Goal: Information Seeking & Learning: Learn about a topic

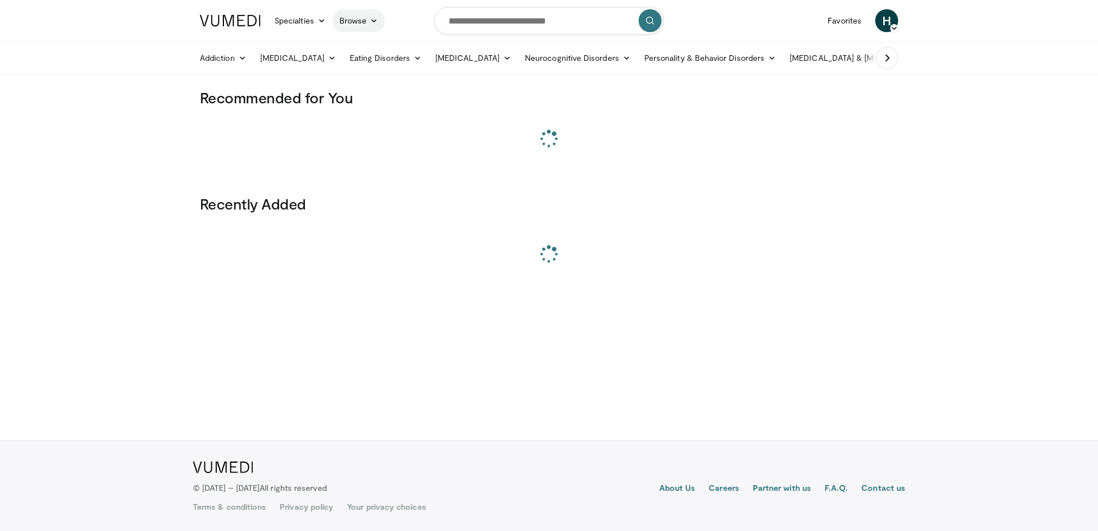
click at [368, 21] on link "Browse" at bounding box center [358, 20] width 53 height 23
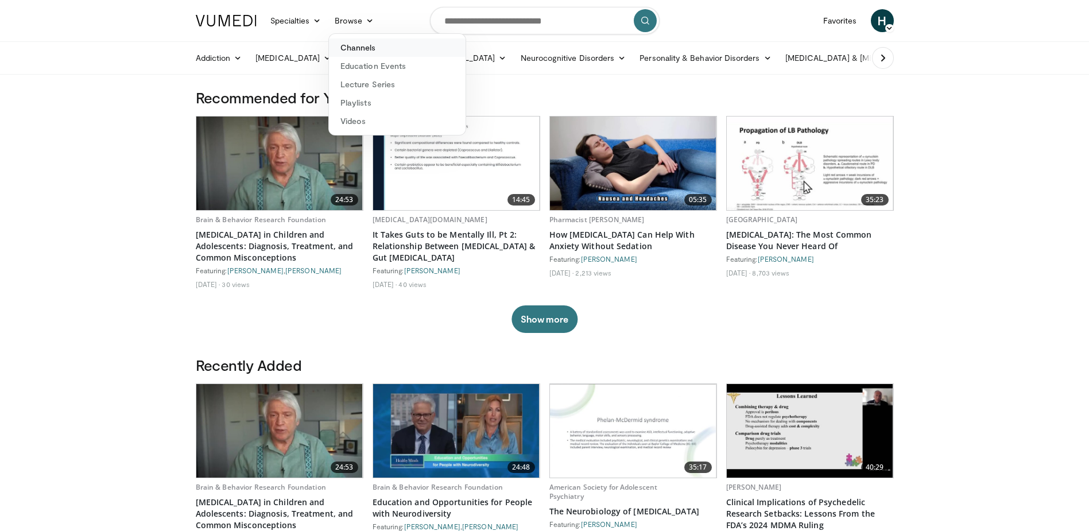
click at [367, 46] on link "Channels" at bounding box center [397, 47] width 137 height 18
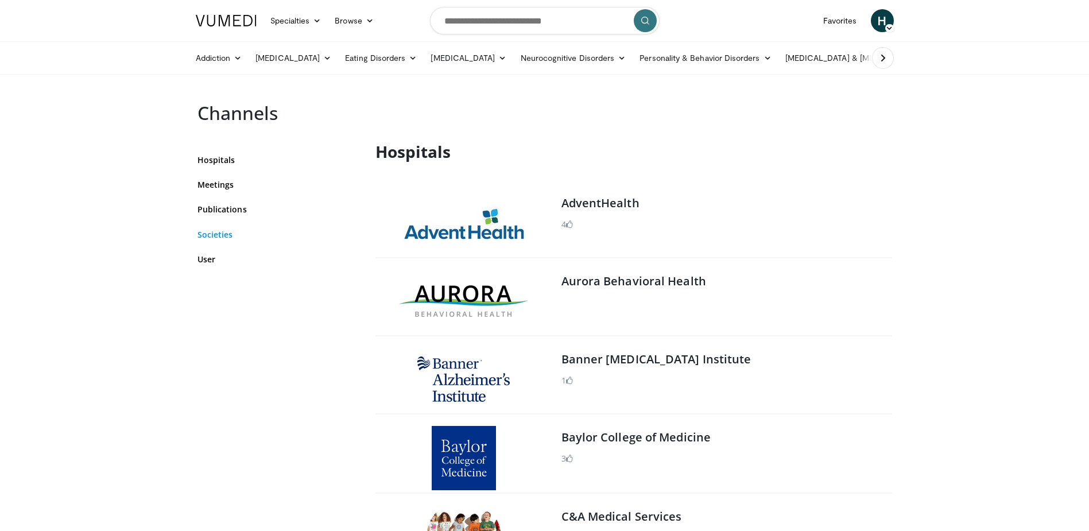
click at [216, 229] on link "Societies" at bounding box center [278, 235] width 161 height 12
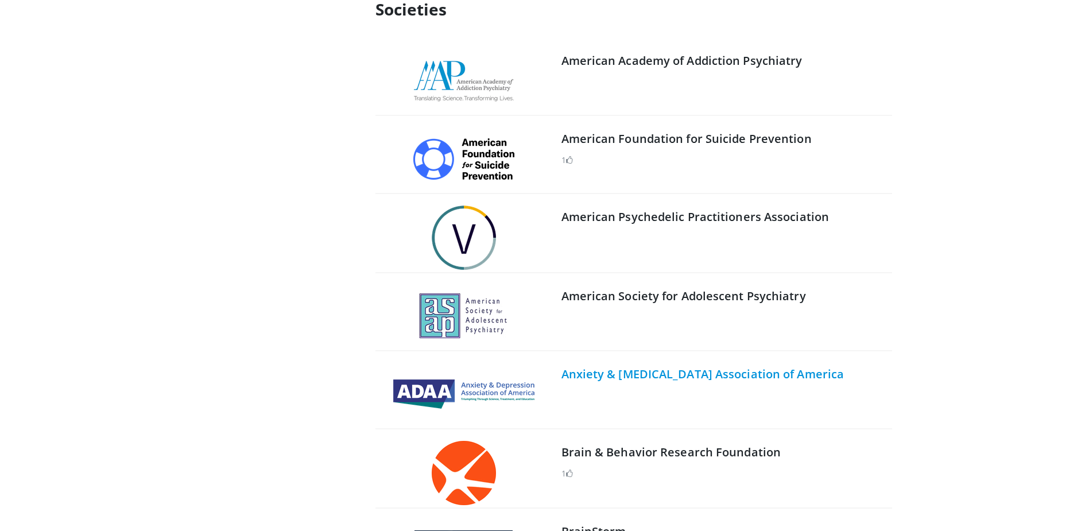
click at [620, 373] on link "Anxiety & [MEDICAL_DATA] Association of America" at bounding box center [703, 374] width 283 height 16
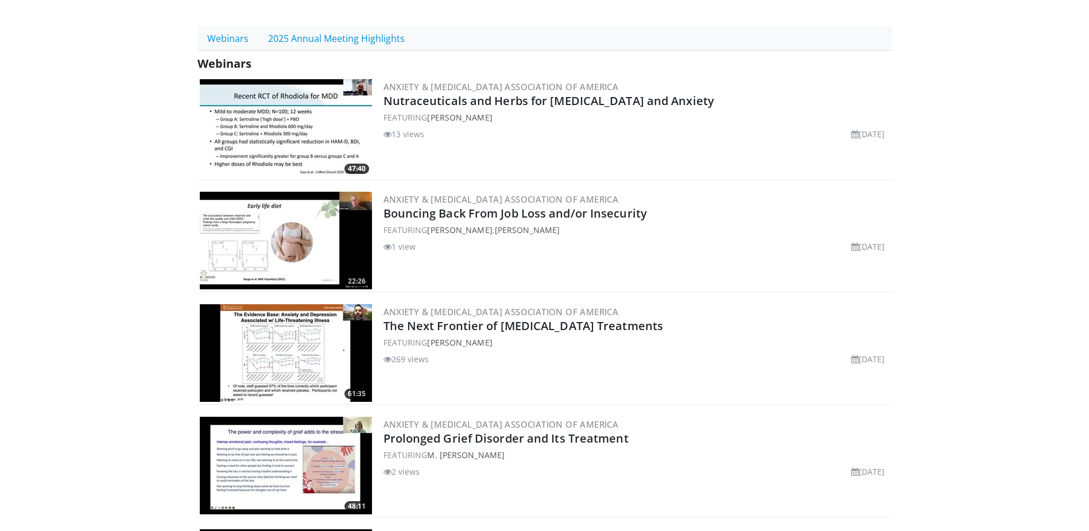
scroll to position [575, 0]
click at [312, 26] on link "2025 Annual Meeting Highlights" at bounding box center [336, 38] width 156 height 24
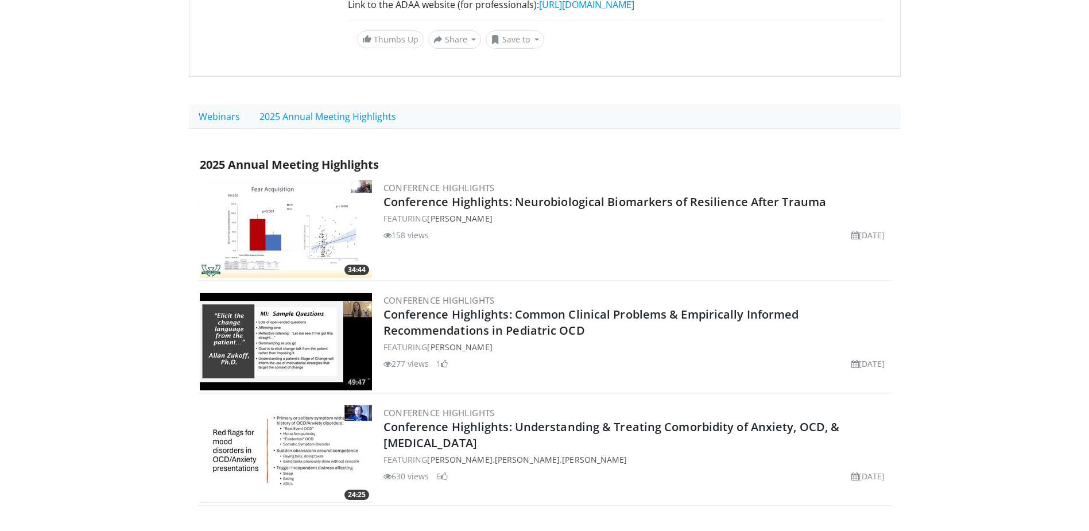
scroll to position [482, 0]
click at [208, 117] on link "Webinars" at bounding box center [219, 118] width 61 height 24
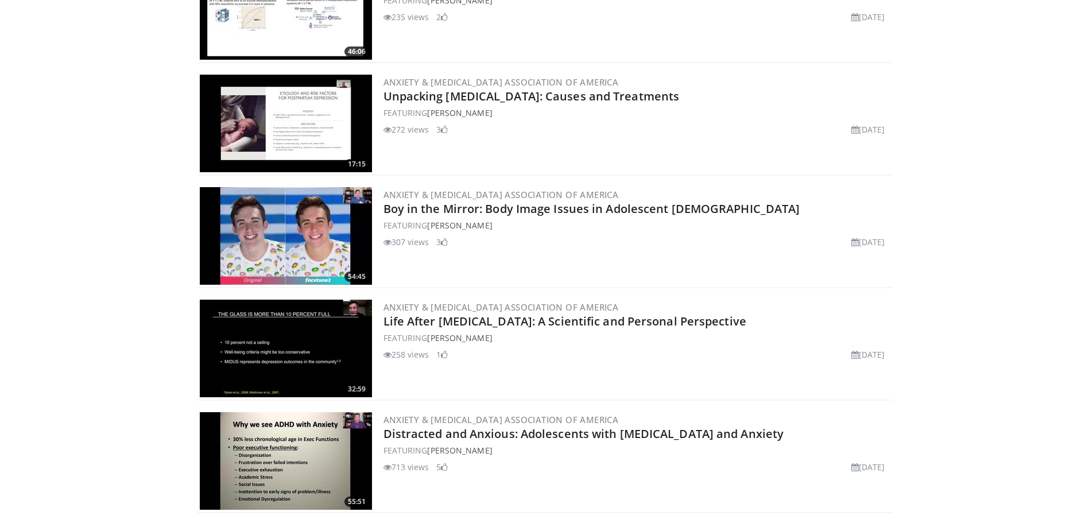
scroll to position [3857, 0]
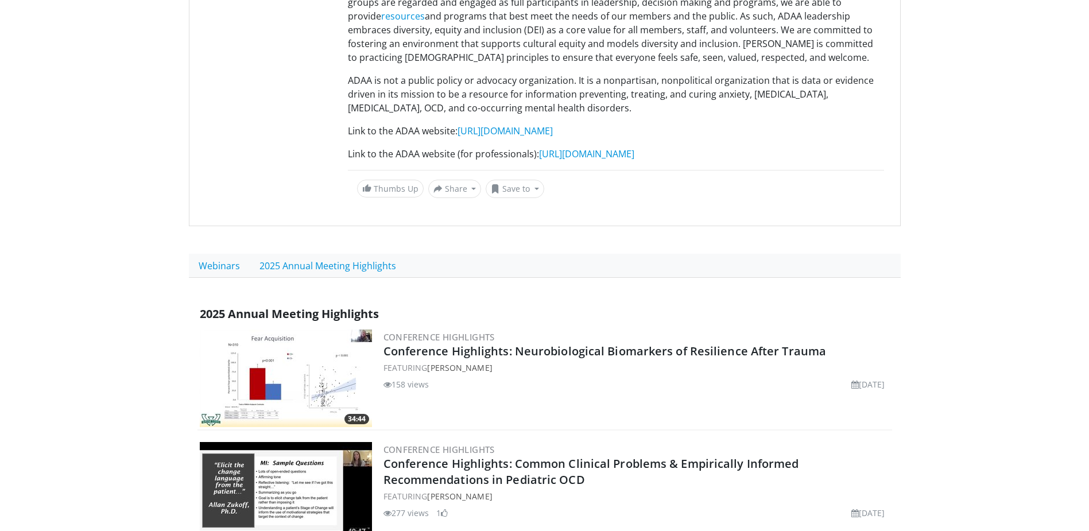
scroll to position [230, 0]
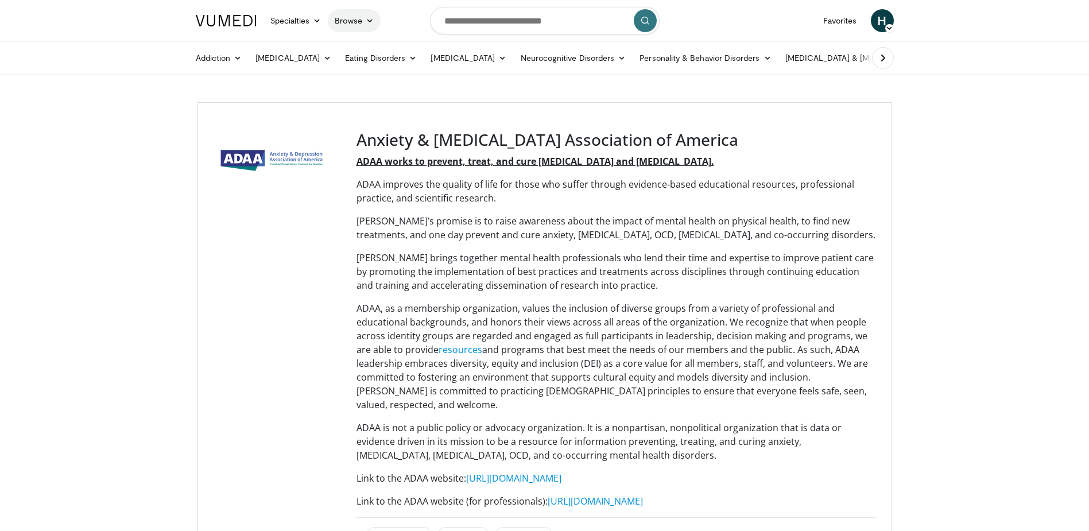
click at [351, 24] on link "Browse" at bounding box center [354, 20] width 53 height 23
click at [359, 47] on link "Channels" at bounding box center [397, 47] width 137 height 18
click at [369, 20] on icon at bounding box center [370, 21] width 8 height 8
click at [357, 48] on link "Channels" at bounding box center [397, 47] width 137 height 18
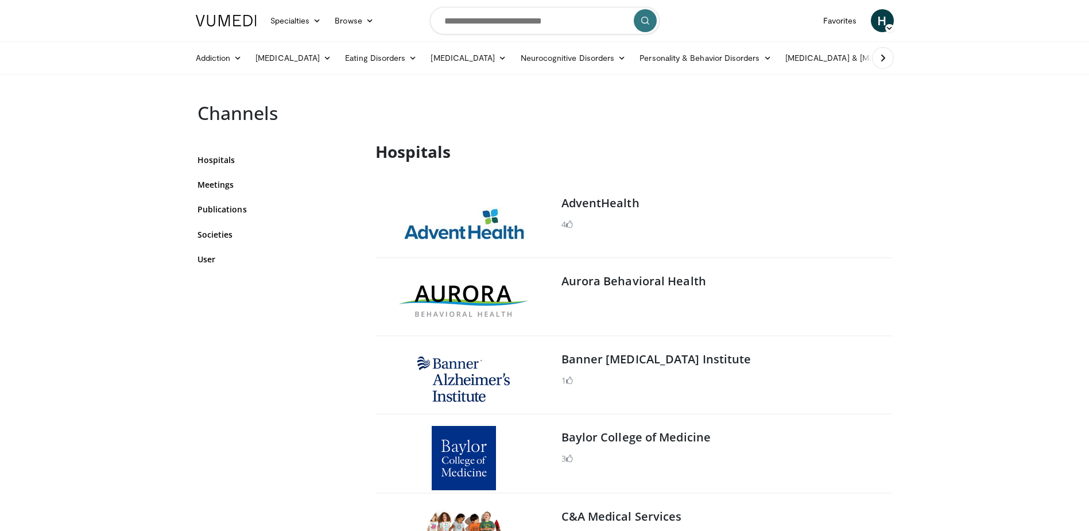
scroll to position [2594, 0]
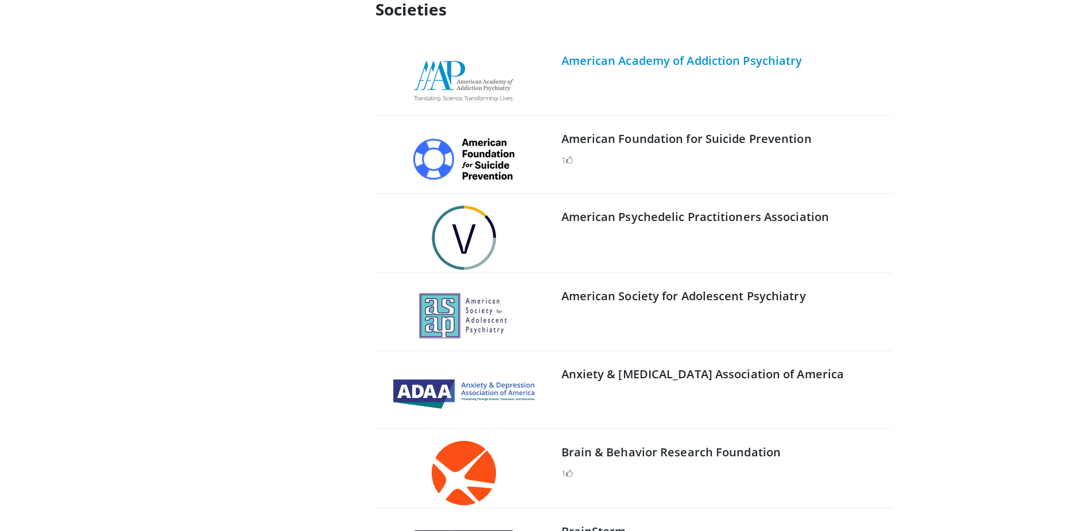
click at [629, 61] on link "American Academy of Addiction Psychiatry" at bounding box center [682, 61] width 241 height 16
click at [649, 59] on link "American Academy of Addiction Psychiatry" at bounding box center [682, 61] width 241 height 16
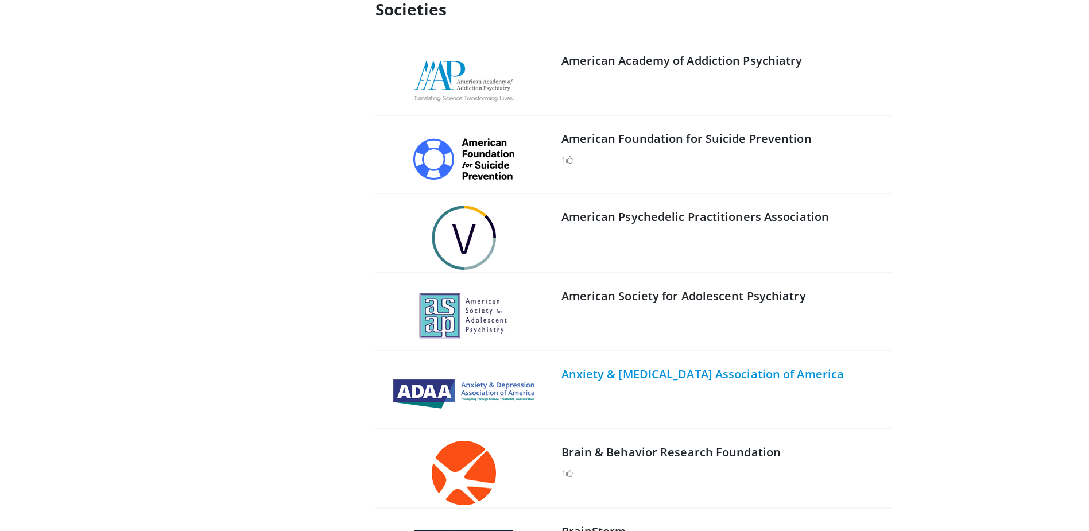
click at [633, 377] on link "Anxiety & Depression Association of America" at bounding box center [703, 374] width 283 height 16
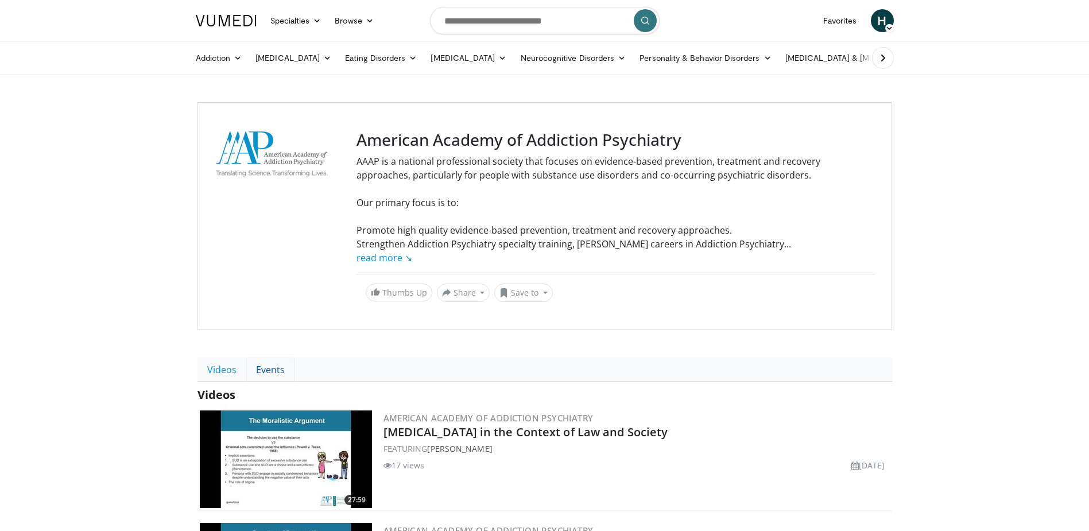
click at [268, 374] on link "Events" at bounding box center [270, 370] width 48 height 24
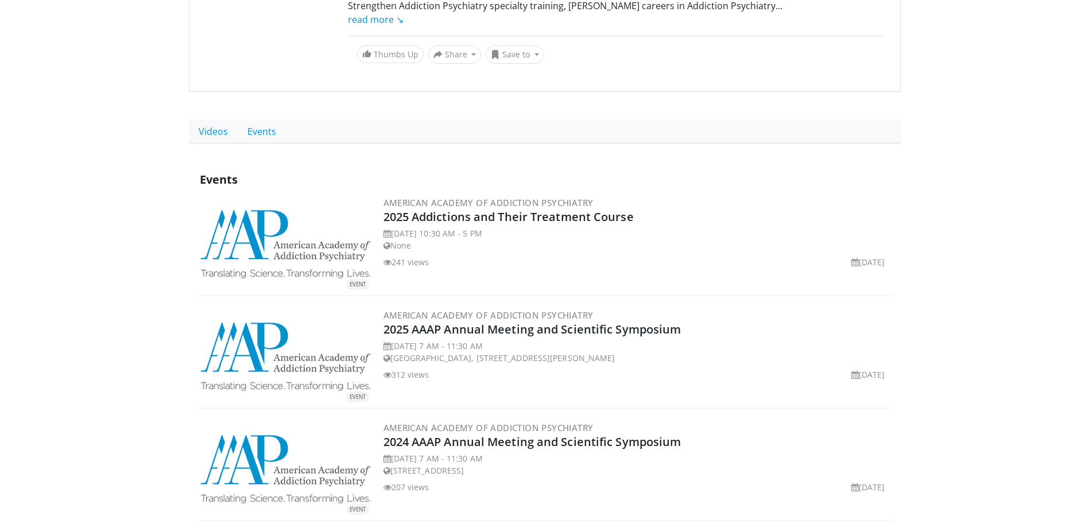
scroll to position [242, 0]
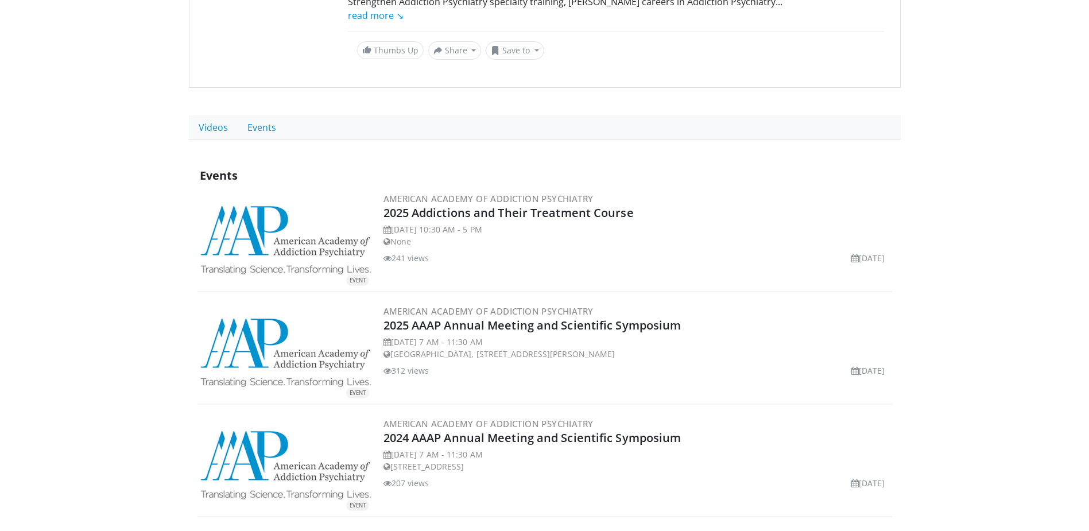
click at [113, 272] on body "Specialties Adult & Family Medicine Allergy, [MEDICAL_DATA], Immunology Anesthe…" at bounding box center [544, 234] width 1089 height 952
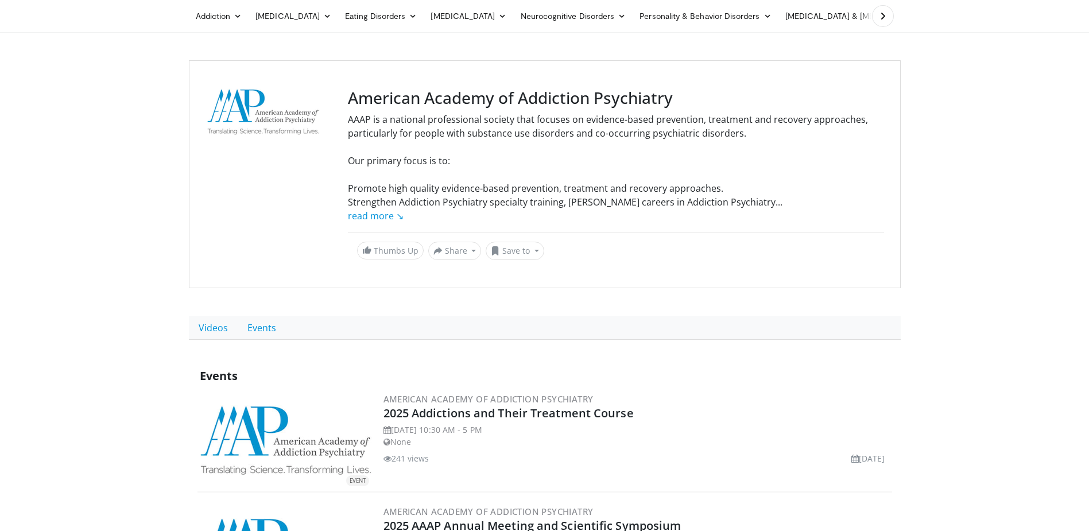
scroll to position [0, 0]
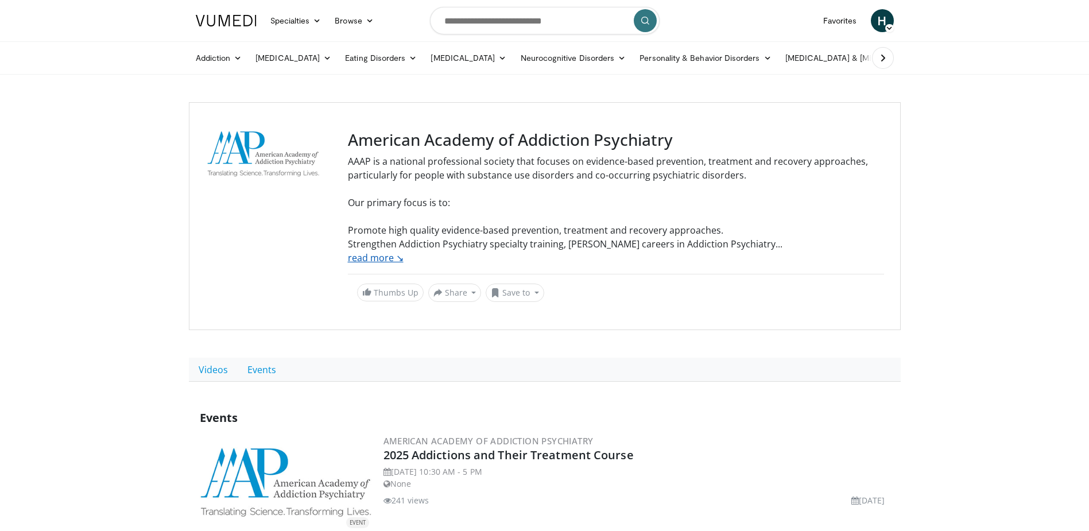
click at [371, 260] on link "read more ↘" at bounding box center [376, 258] width 56 height 13
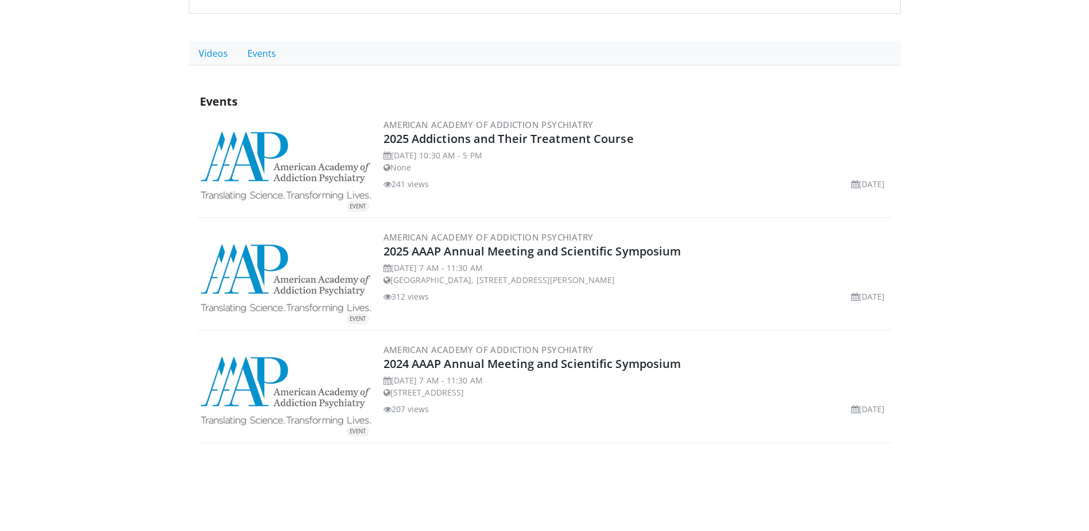
scroll to position [419, 0]
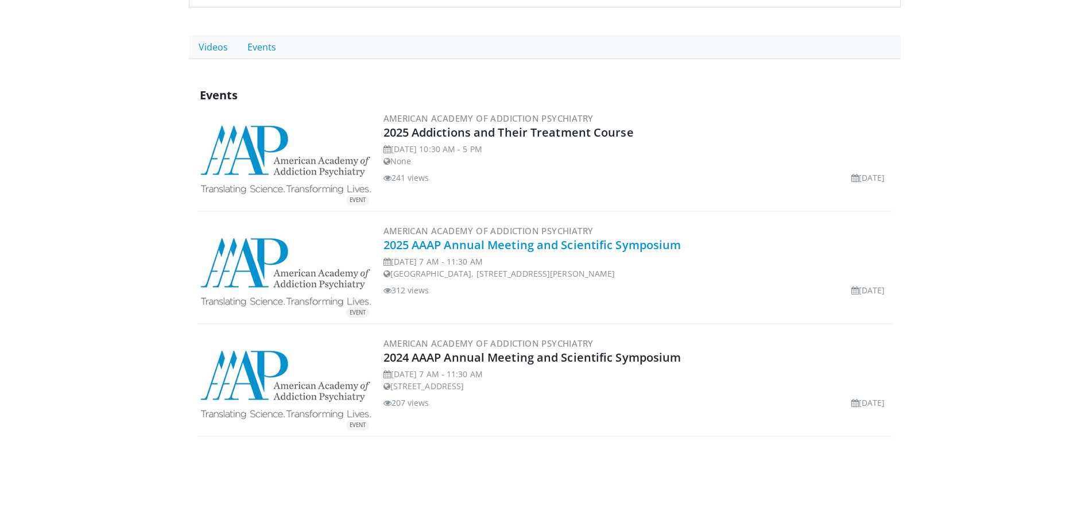
click at [446, 253] on link "2025 AAAP Annual Meeting and Scientific Symposium" at bounding box center [533, 245] width 298 height 16
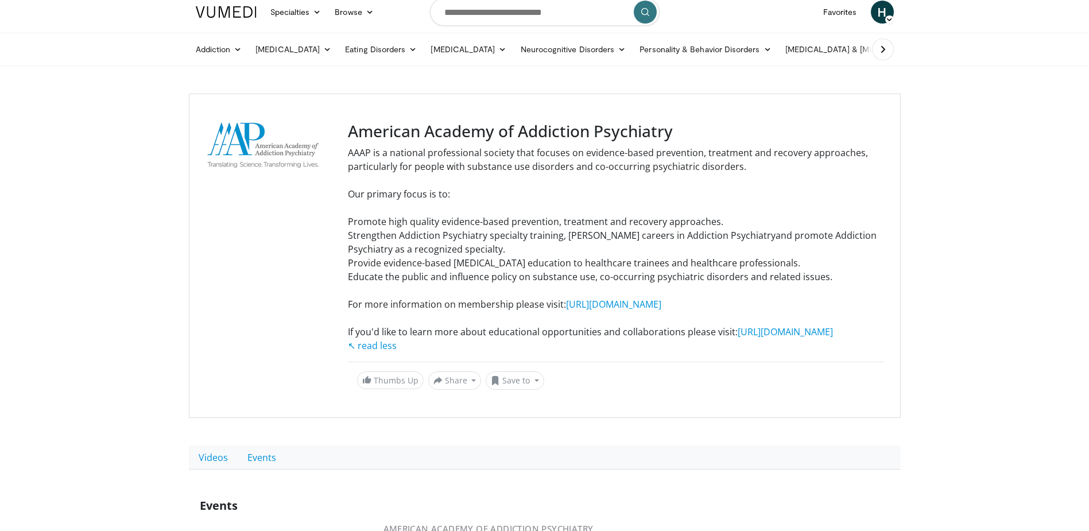
scroll to position [0, 0]
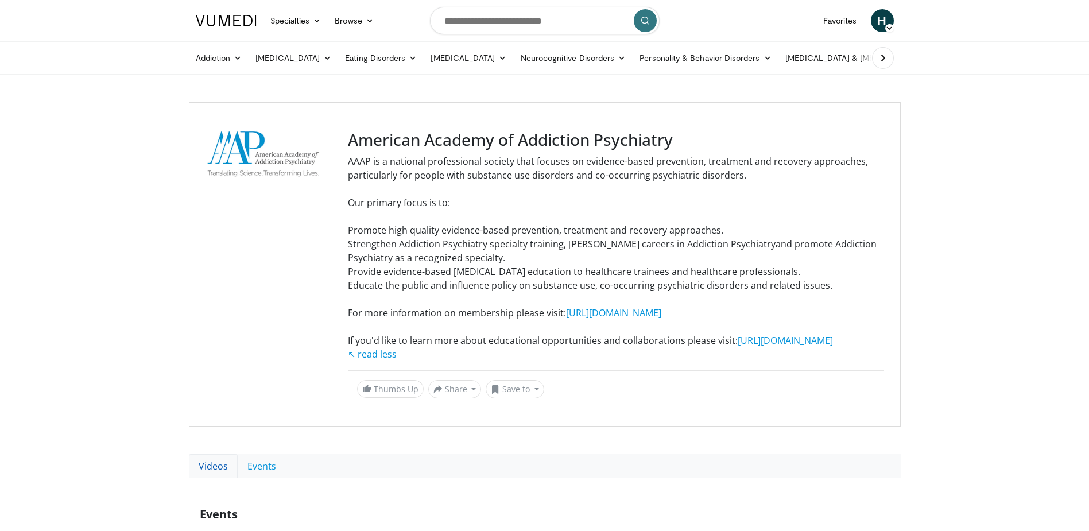
click at [211, 478] on link "Videos" at bounding box center [213, 466] width 49 height 24
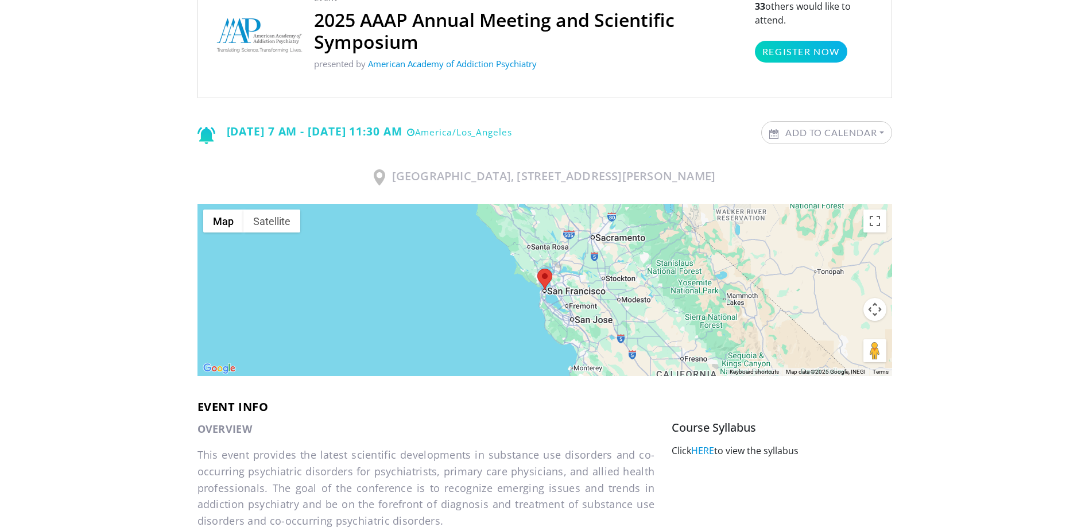
scroll to position [118, 0]
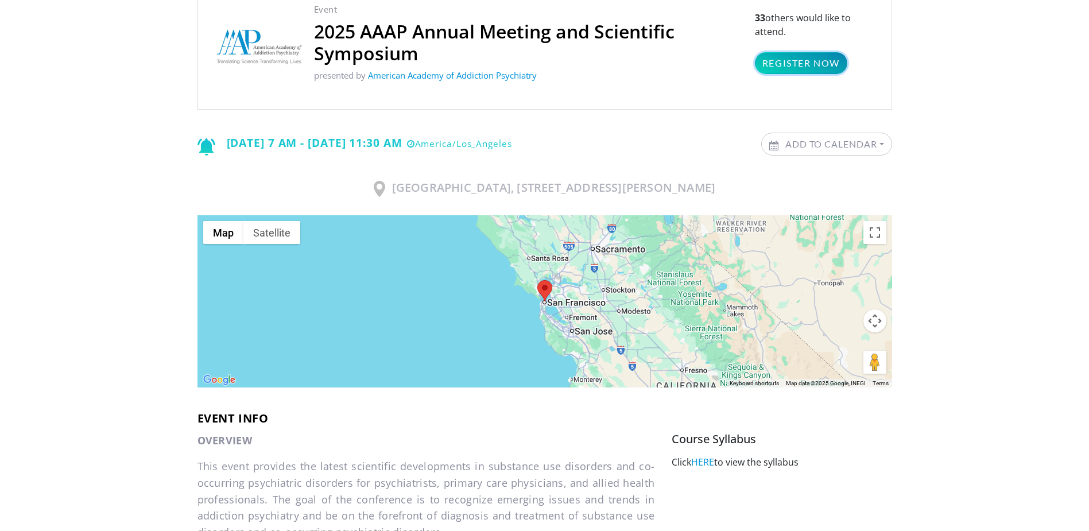
click at [788, 59] on link "Register Now" at bounding box center [801, 63] width 92 height 22
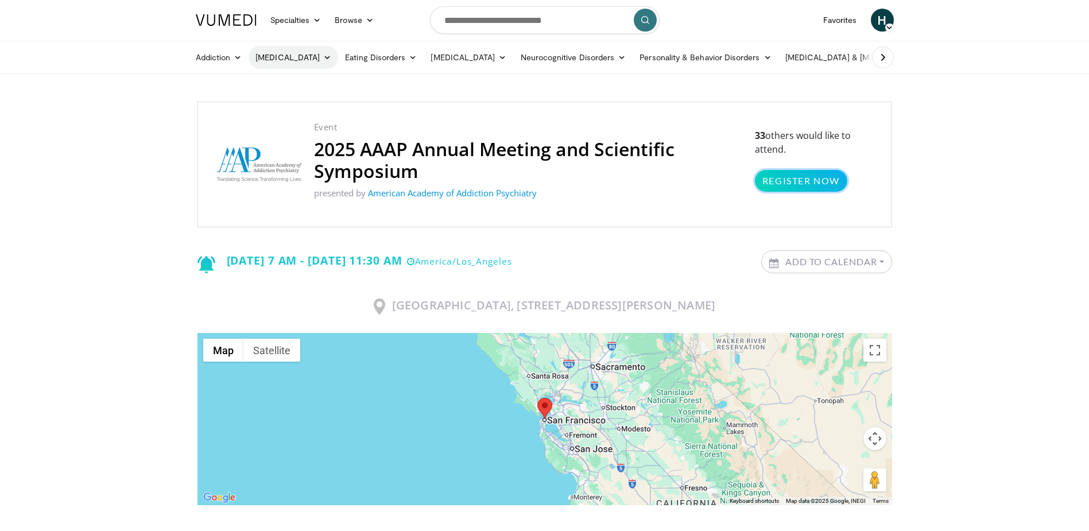
scroll to position [0, 0]
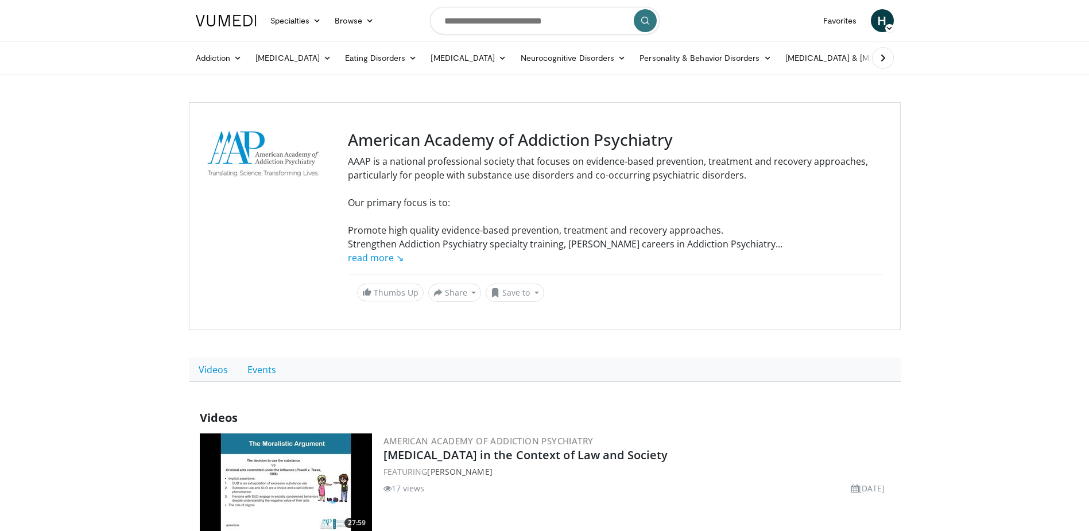
click at [312, 22] on link "Specialties" at bounding box center [296, 20] width 65 height 23
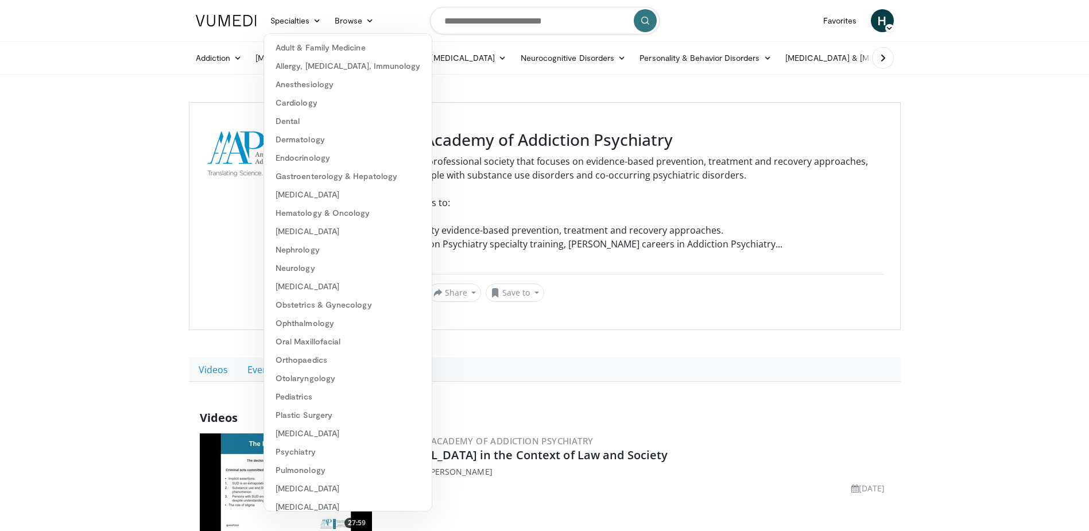
click at [320, 5] on div "Specialties Adult & Family Medicine Allergy, Asthma, Immunology Anesthesiology …" at bounding box center [285, 21] width 192 height 32
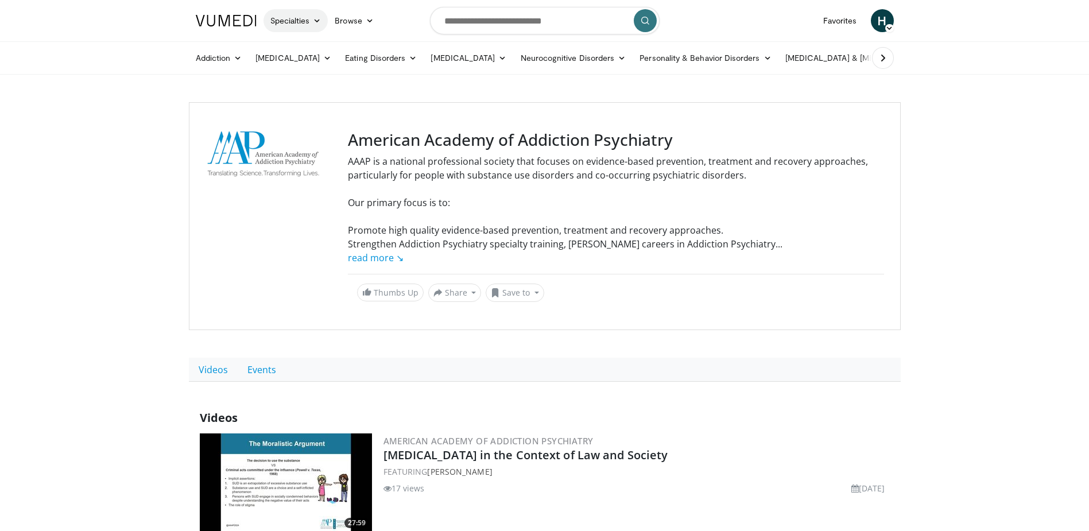
click at [306, 26] on link "Specialties" at bounding box center [296, 20] width 65 height 23
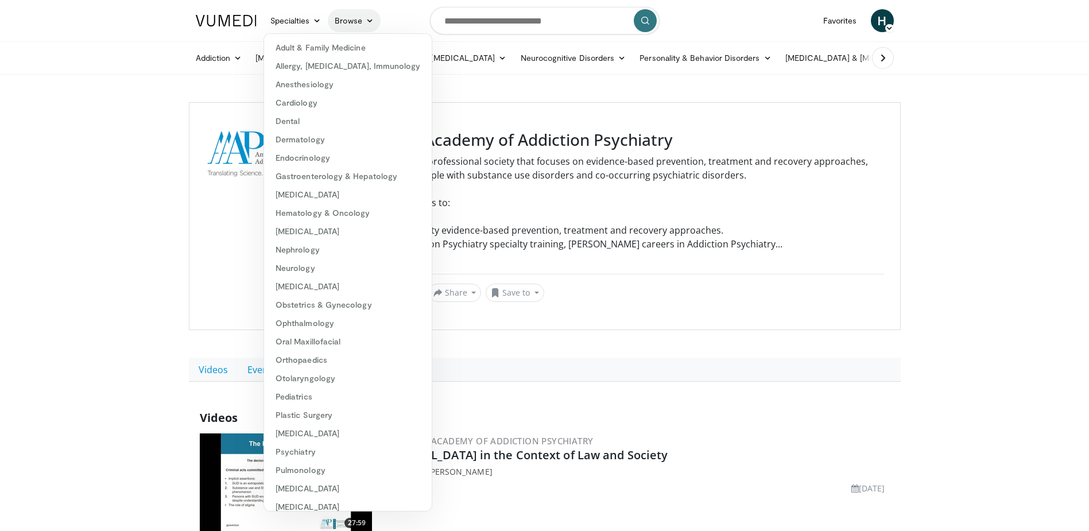
click at [343, 21] on link "Browse" at bounding box center [354, 20] width 53 height 23
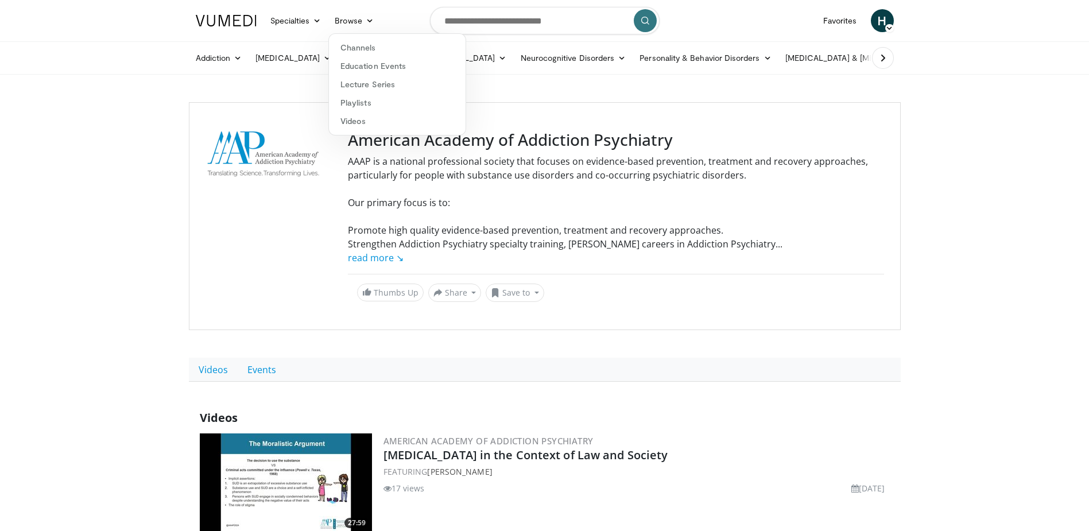
click at [291, 59] on link "[MEDICAL_DATA]" at bounding box center [294, 58] width 90 height 23
click at [287, 88] on link "[MEDICAL_DATA]" at bounding box center [327, 85] width 157 height 18
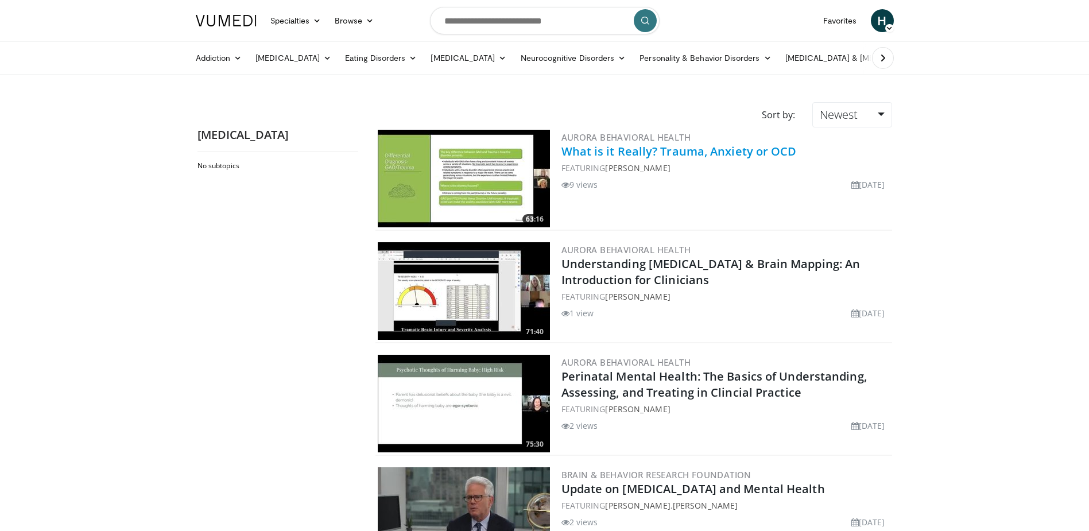
click at [637, 153] on link "What is it Really? Trauma, Anxiety or OCD" at bounding box center [679, 152] width 235 height 16
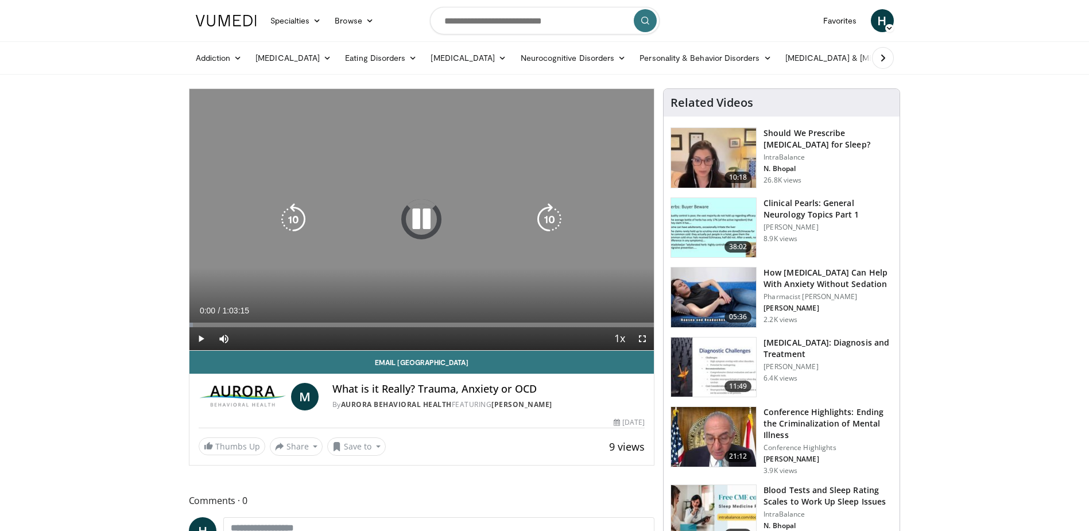
click at [421, 221] on icon "Video Player" at bounding box center [421, 219] width 32 height 32
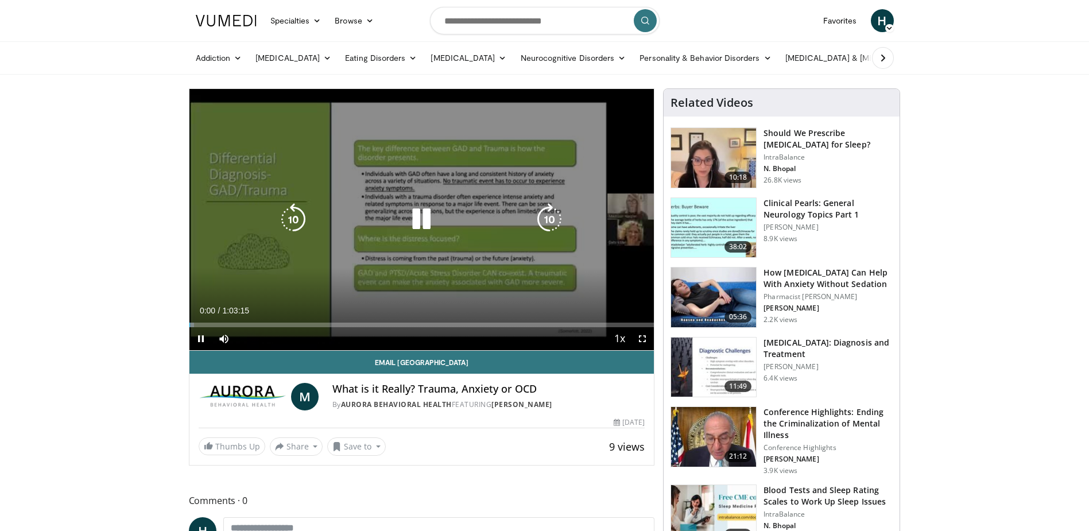
click at [426, 216] on icon "Video Player" at bounding box center [421, 219] width 32 height 32
